Goal: Use online tool/utility: Utilize a website feature to perform a specific function

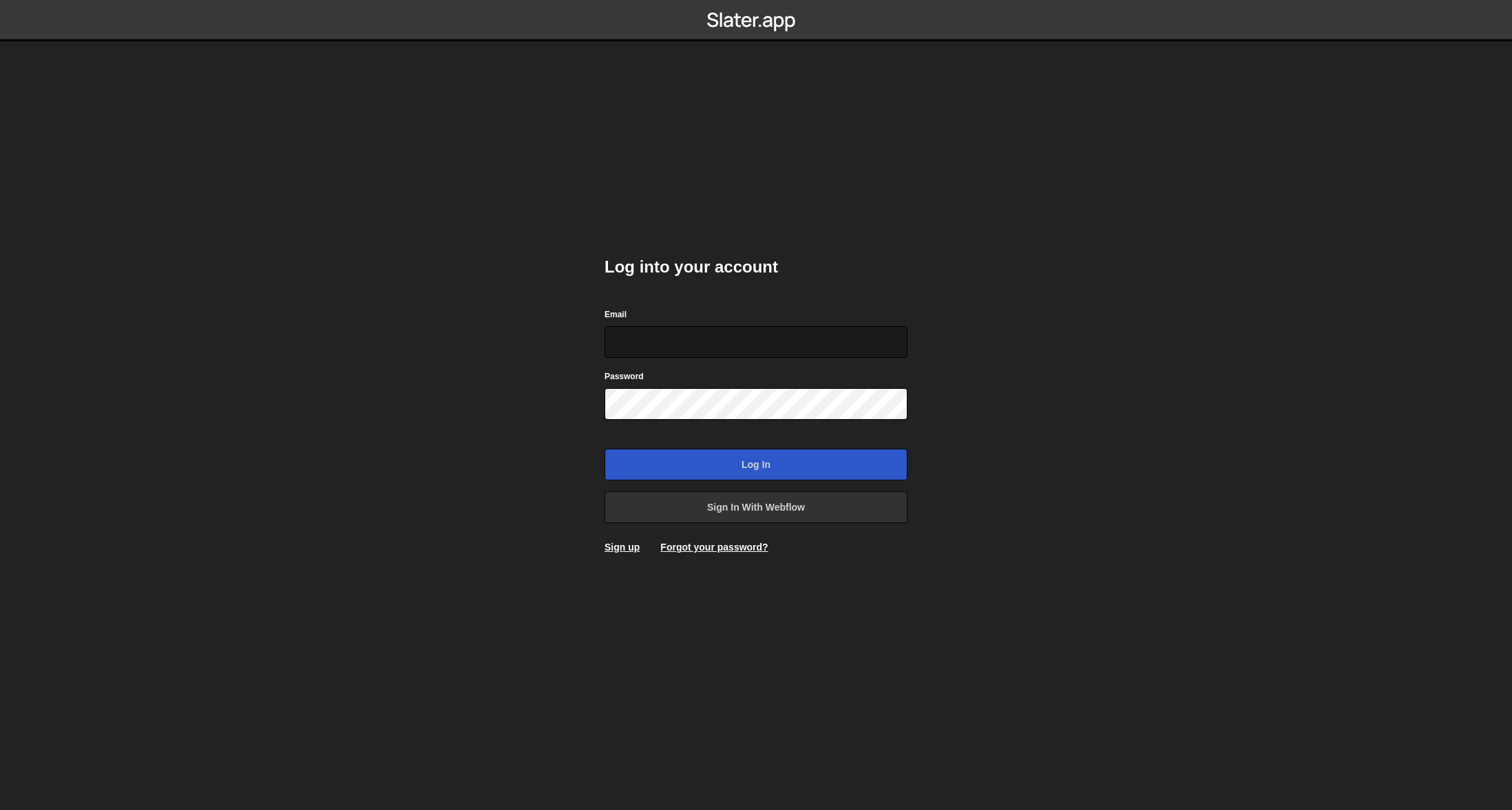
click at [771, 349] on input "Email" at bounding box center [756, 342] width 303 height 32
type input "team.website@shiftmove.com"
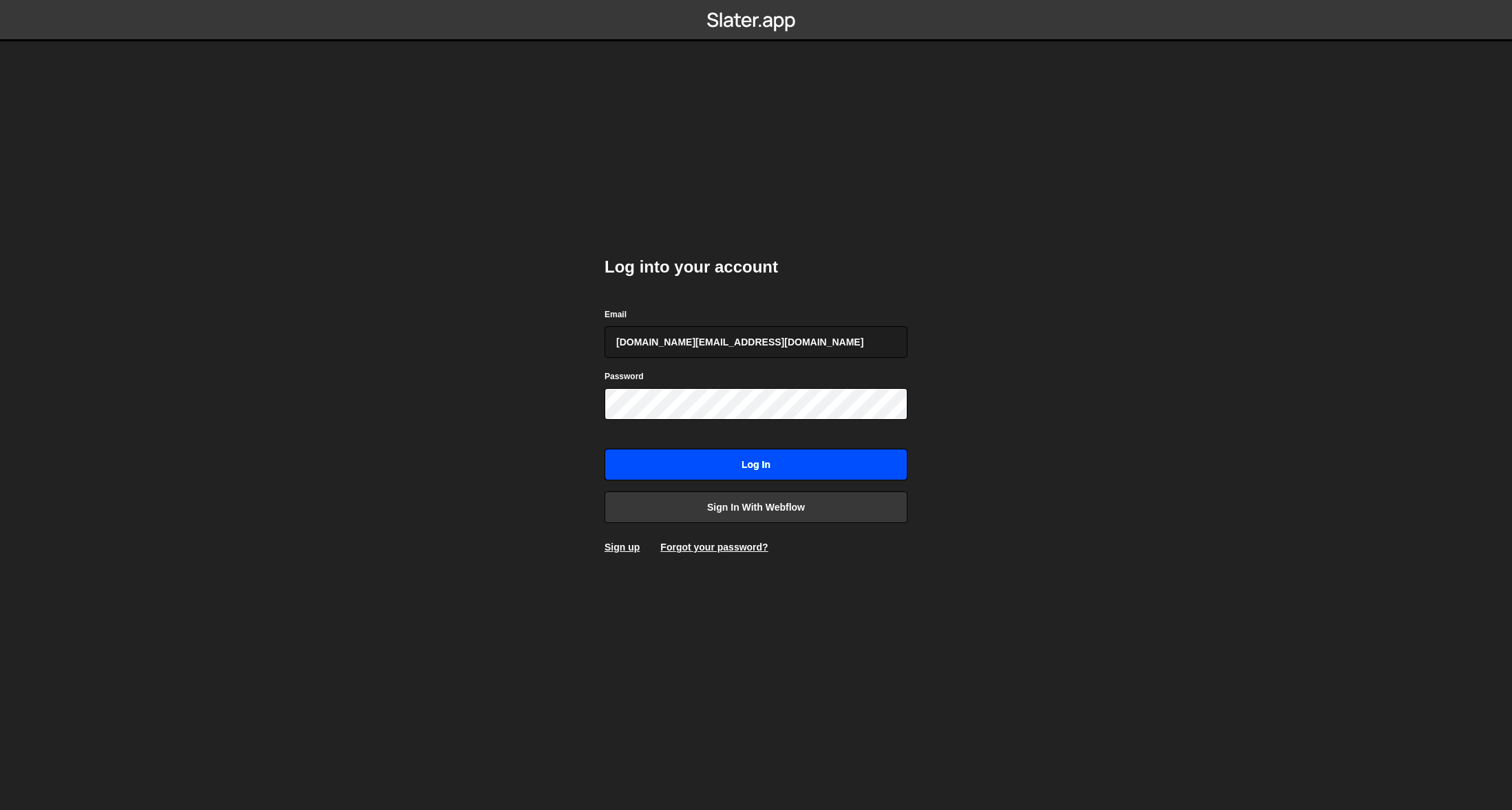
click at [735, 461] on input "Log in" at bounding box center [756, 464] width 303 height 32
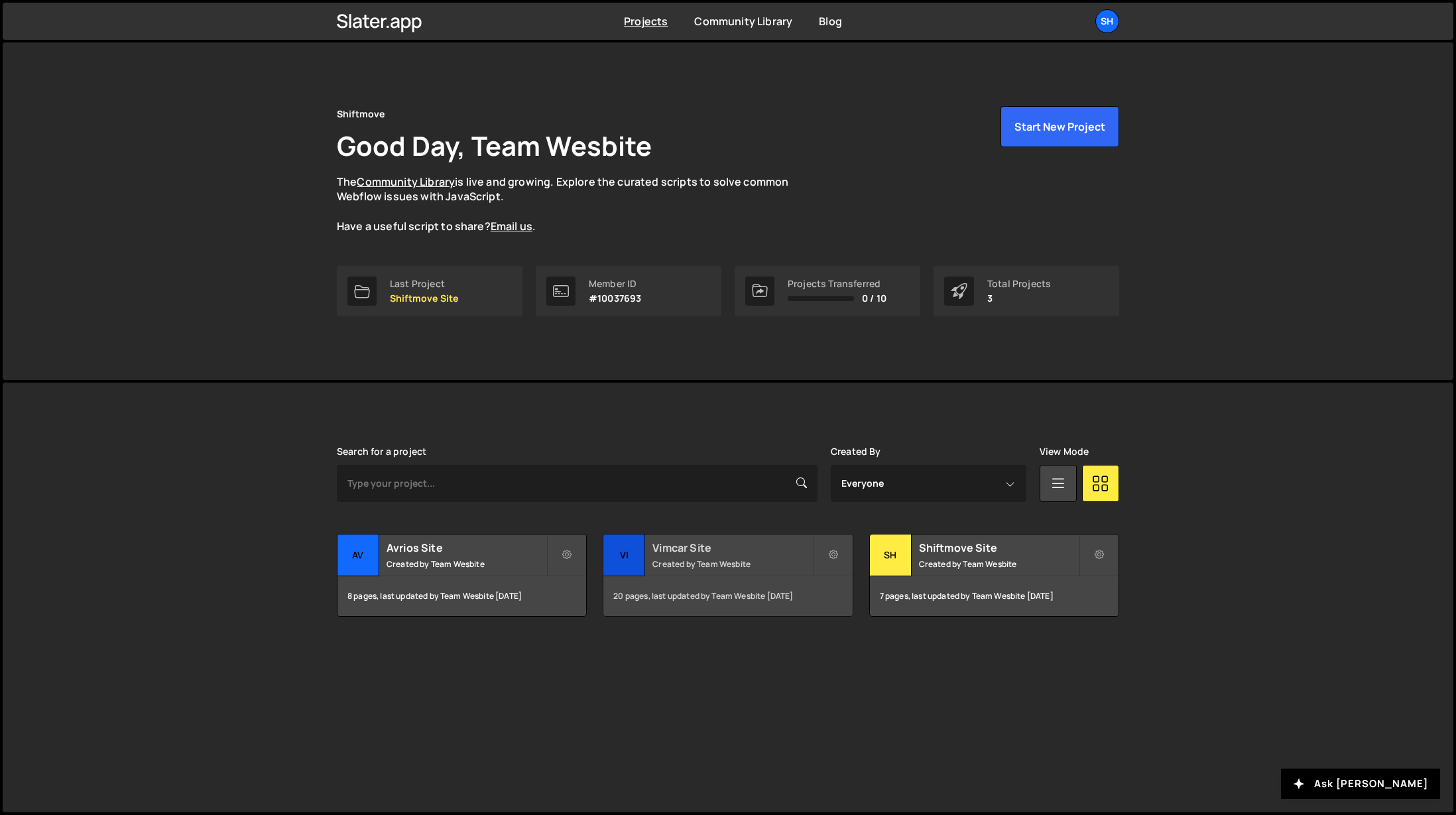
click at [686, 555] on h2 "Vimcar Site" at bounding box center [732, 548] width 160 height 15
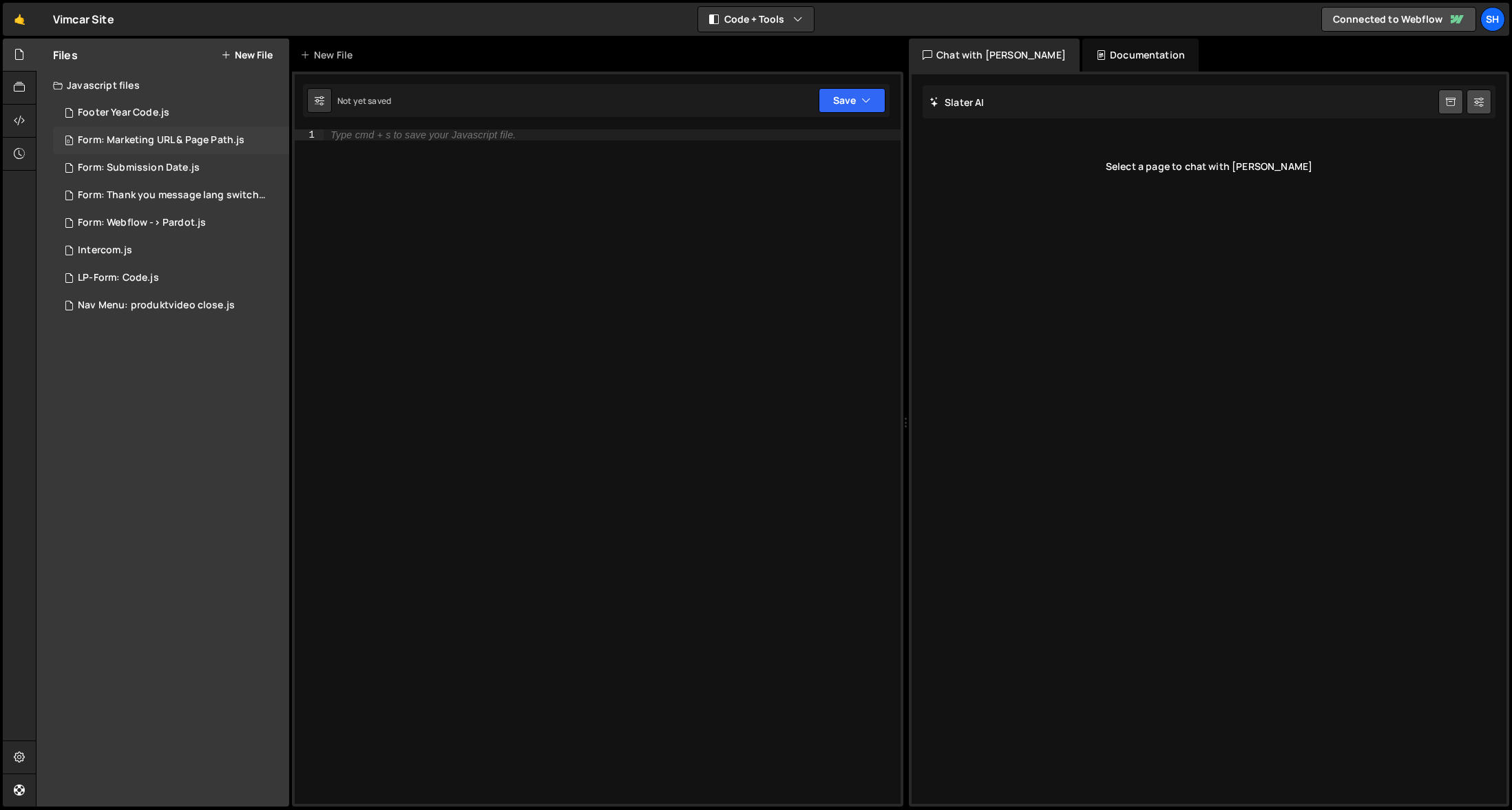
click at [120, 137] on div "Form: Marketing URL & Page Path.js" at bounding box center [161, 141] width 167 height 13
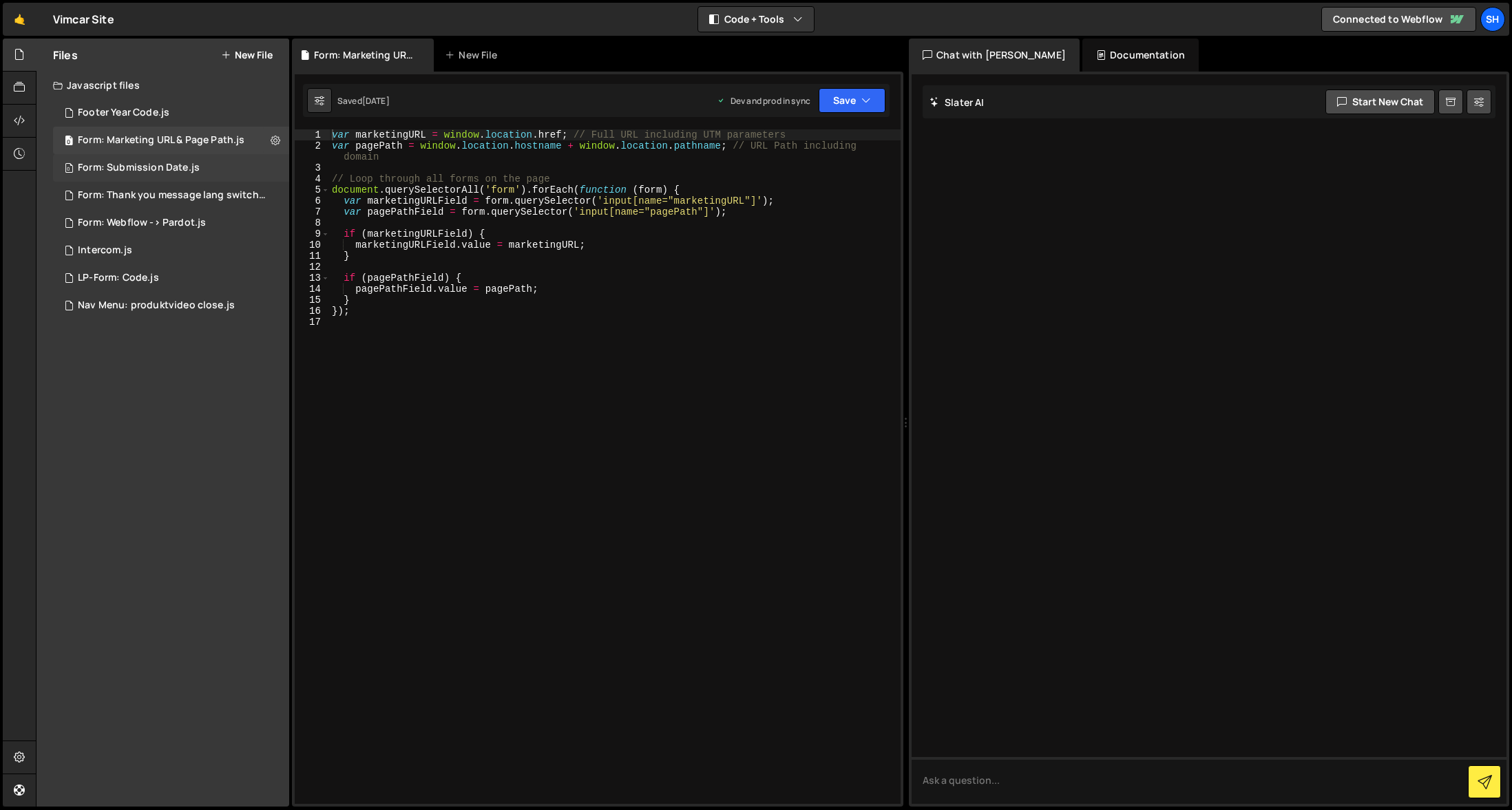
click at [132, 176] on div "0 Form: Submission Date.js 0" at bounding box center [171, 167] width 236 height 27
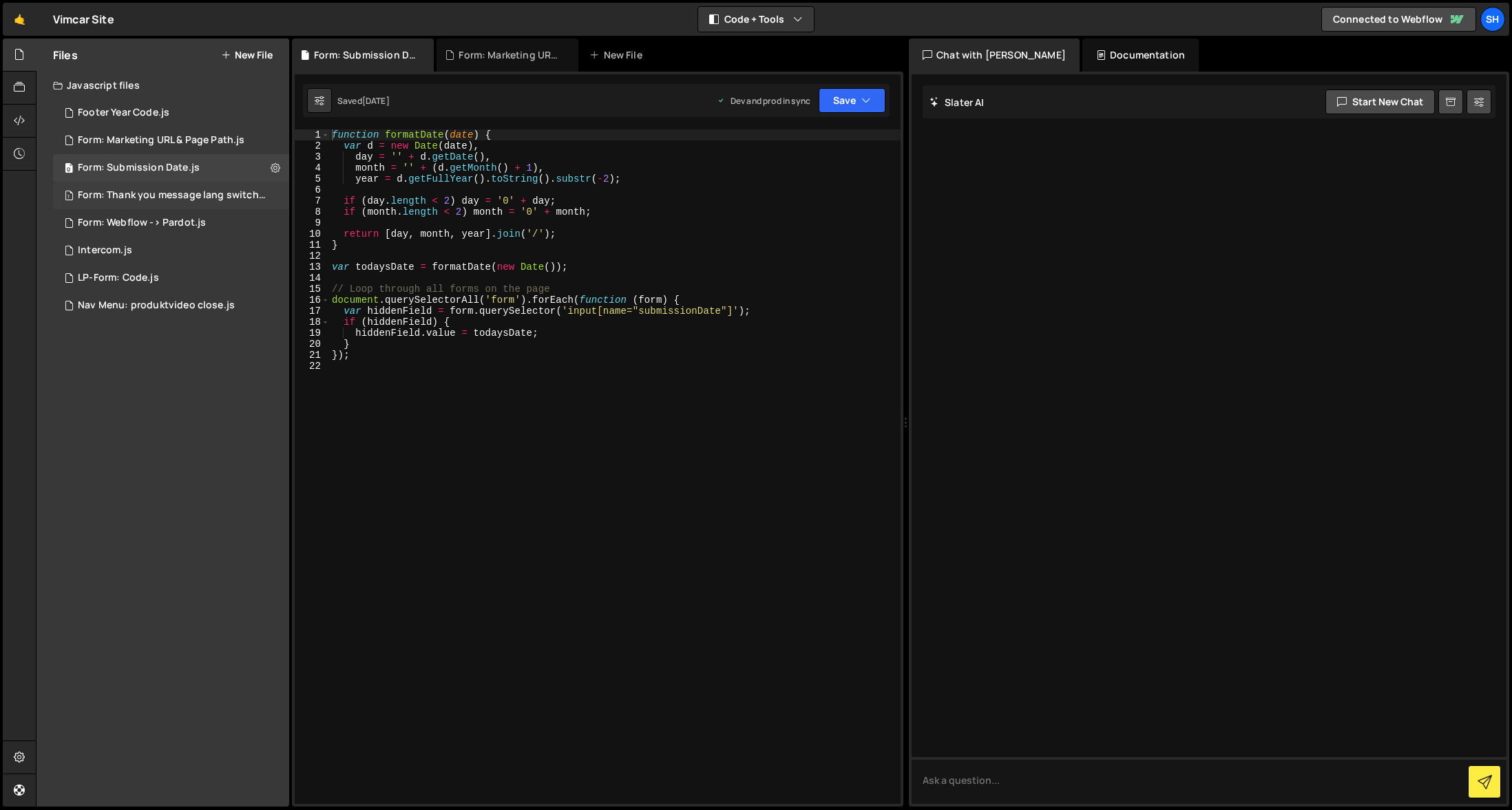
click at [196, 200] on div "Form: Thank you message lang switcher.js" at bounding box center [172, 195] width 190 height 13
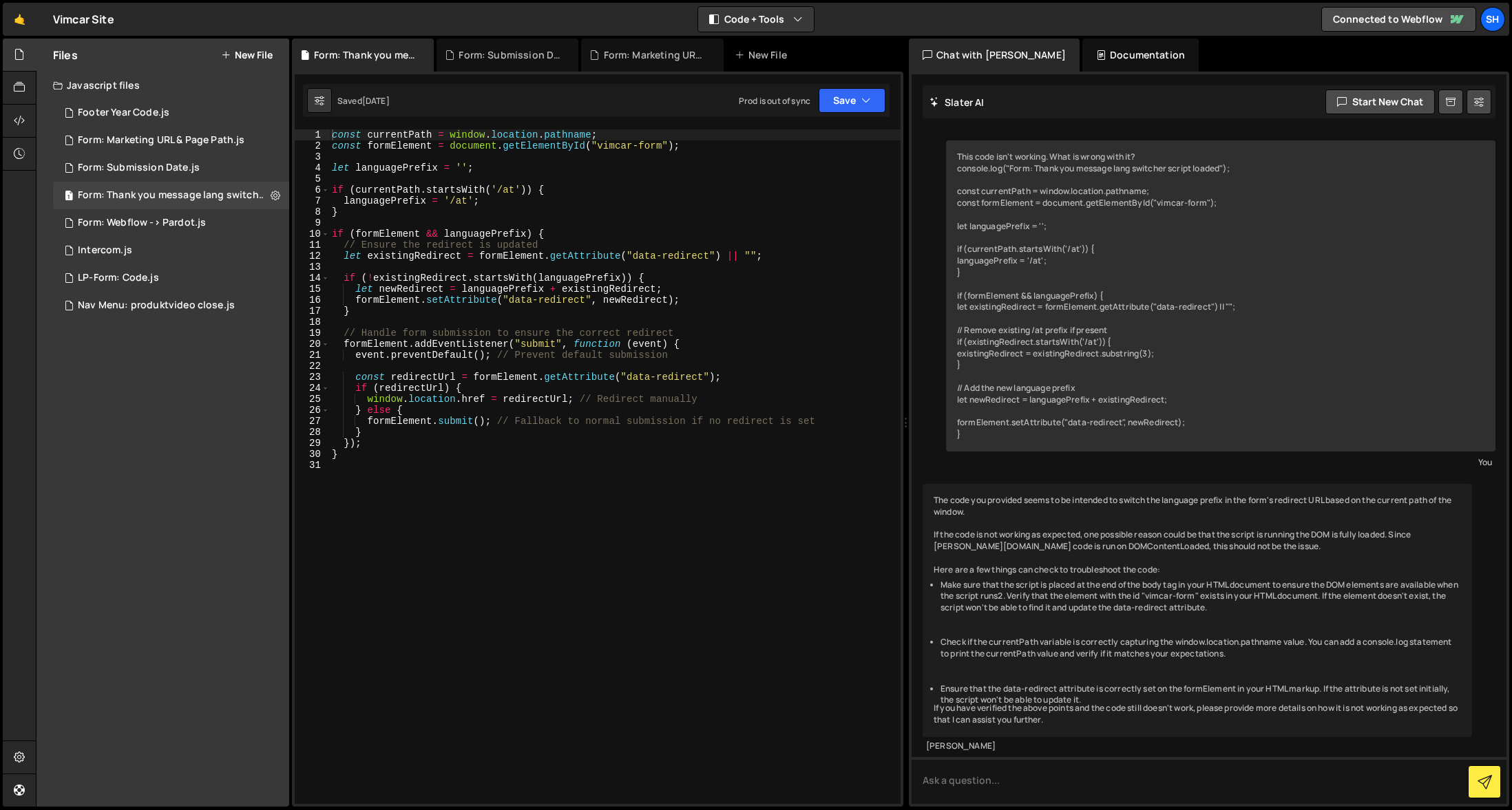
drag, startPoint x: 908, startPoint y: 223, endPoint x: 1034, endPoint y: 209, distance: 126.8
click at [1034, 209] on div "Slater AI Start new chat This code isn't working. What is wrong with it? consol…" at bounding box center [1209, 439] width 600 height 735
click at [134, 223] on div "Form: Webflow -> Pardot.js" at bounding box center [141, 223] width 128 height 13
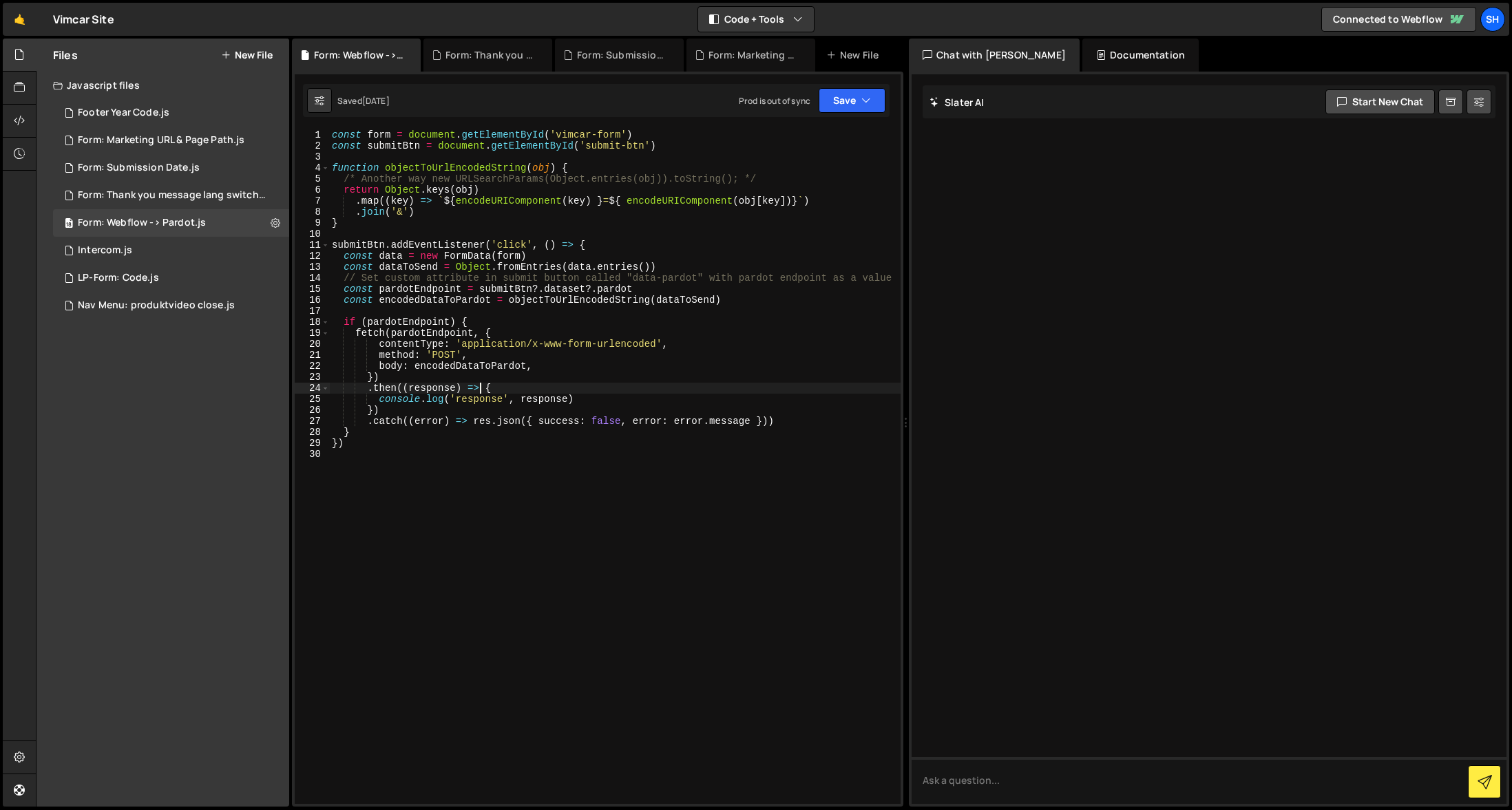
click at [479, 392] on div "const form = document . getElementById ( 'vimcar-form' ) const submitBtn = docu…" at bounding box center [615, 477] width 571 height 697
click at [530, 377] on div "const form = document . getElementById ( 'vimcar-form' ) const submitBtn = docu…" at bounding box center [615, 477] width 571 height 697
type textarea "})"
click at [154, 254] on div "18 Intercom.js 0" at bounding box center [171, 250] width 236 height 27
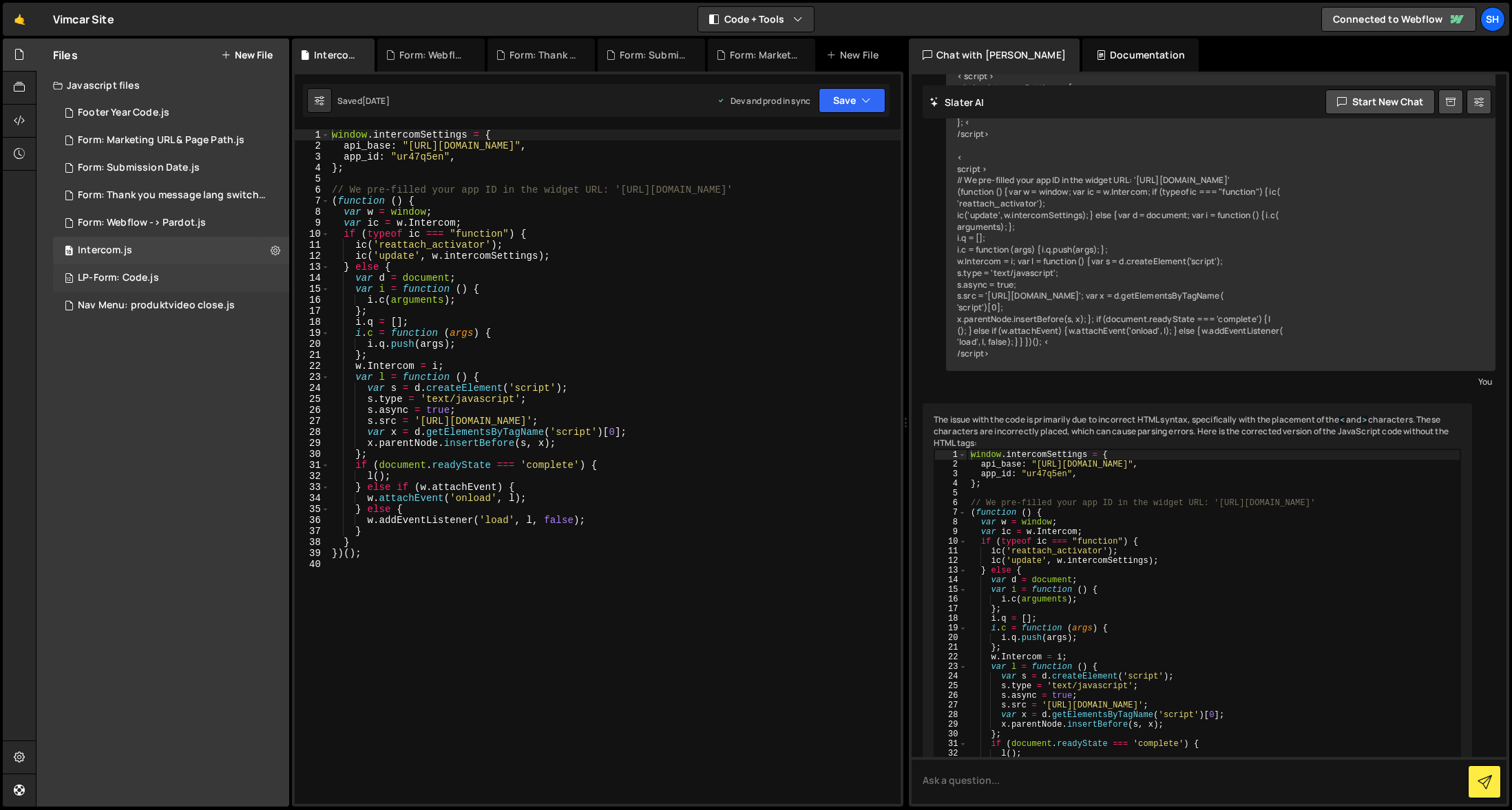
scroll to position [1297, 0]
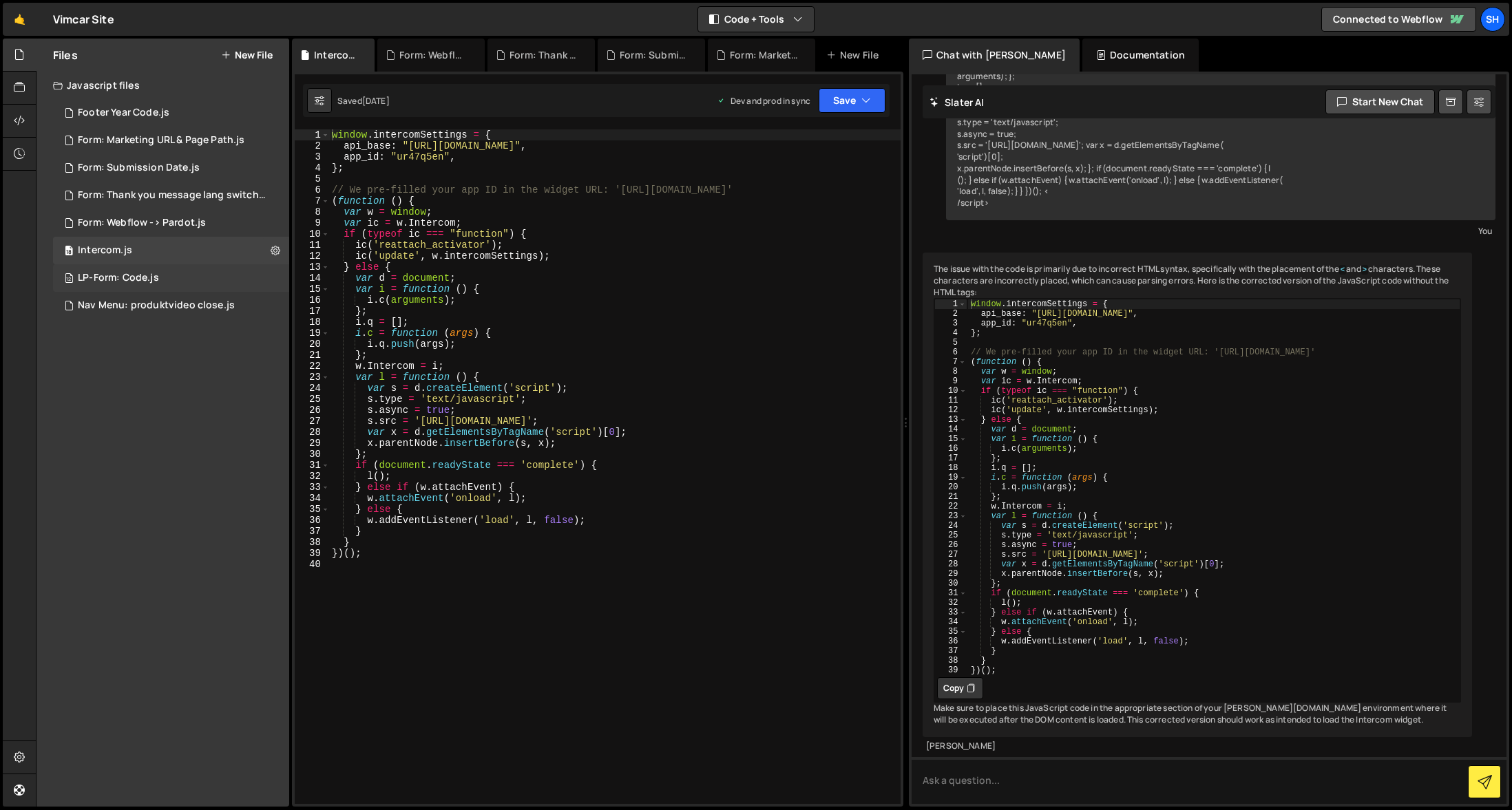
click at [157, 273] on div "LP-Form: Code.js" at bounding box center [118, 278] width 81 height 13
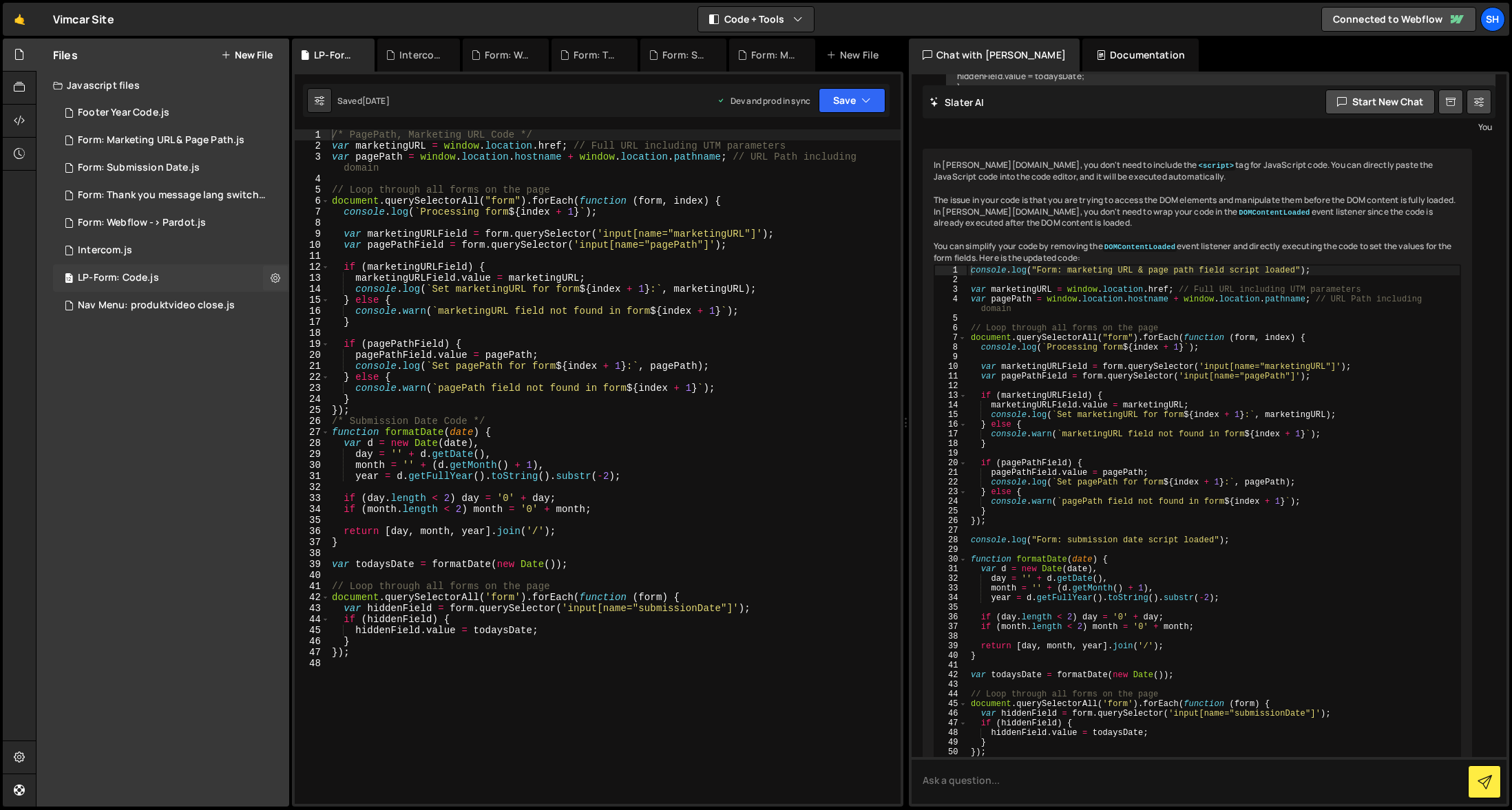
scroll to position [1031, 0]
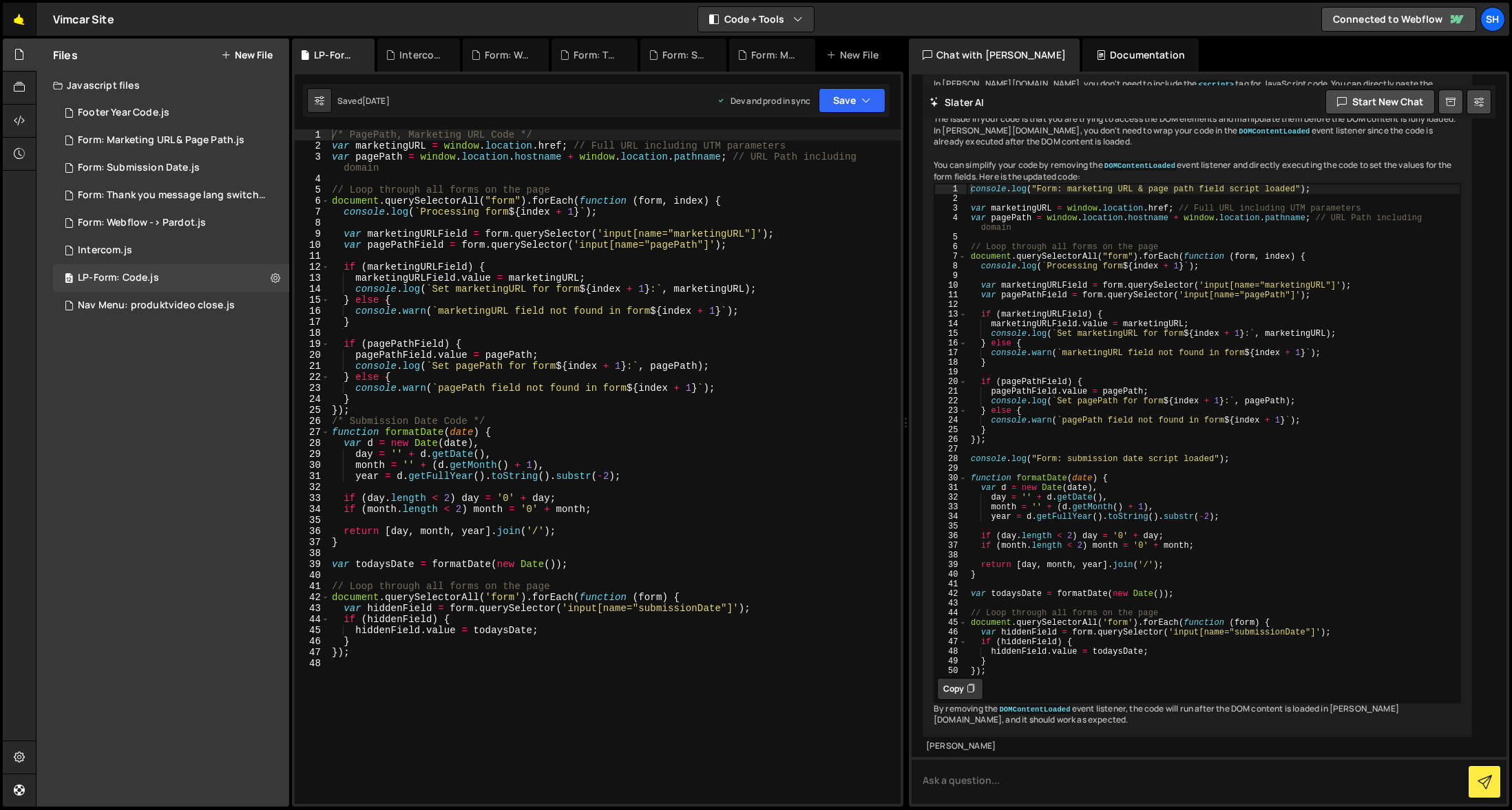
click at [13, 20] on link "🤙" at bounding box center [20, 19] width 34 height 33
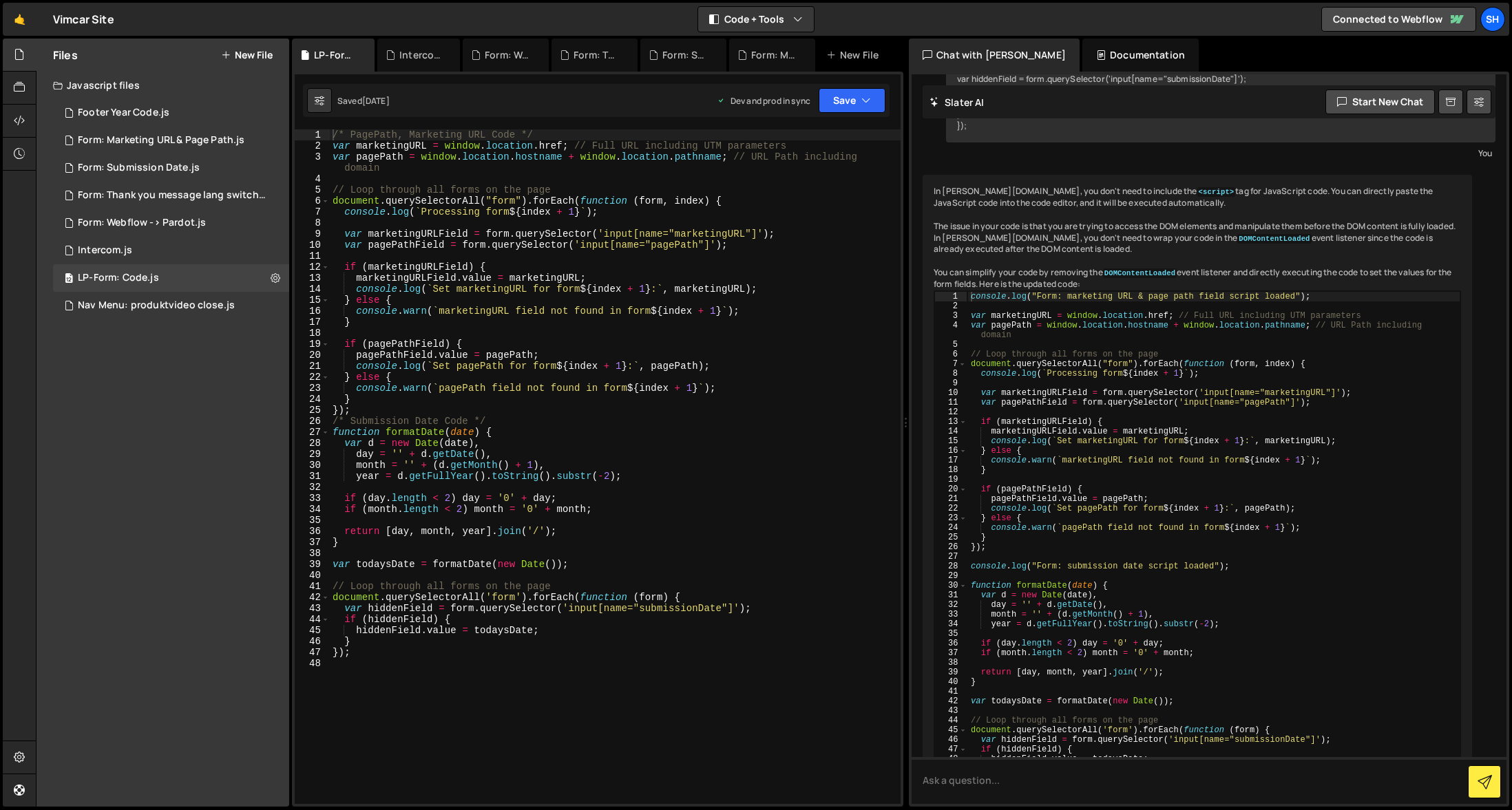
scroll to position [1031, 0]
